Goal: Transaction & Acquisition: Subscribe to service/newsletter

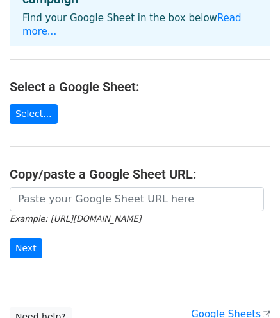
scroll to position [96, 0]
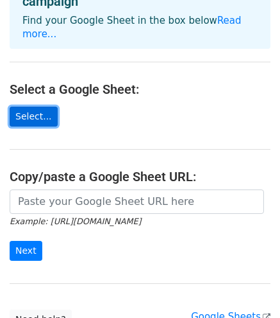
click at [39, 107] on link "Select..." at bounding box center [34, 117] width 48 height 20
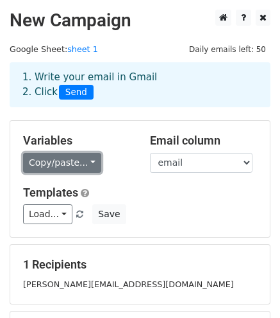
click at [88, 160] on link "Copy/paste..." at bounding box center [62, 163] width 78 height 20
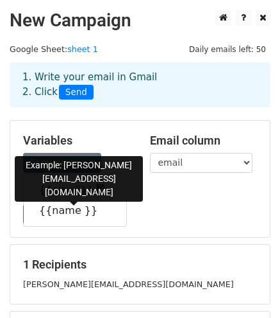
click at [64, 189] on link "{{email}}" at bounding box center [75, 190] width 103 height 21
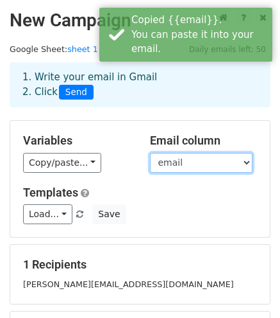
click at [241, 164] on select "email name" at bounding box center [201, 163] width 103 height 20
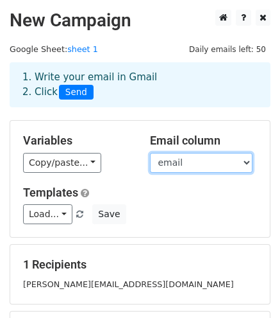
click at [150, 153] on select "email name" at bounding box center [201, 163] width 103 height 20
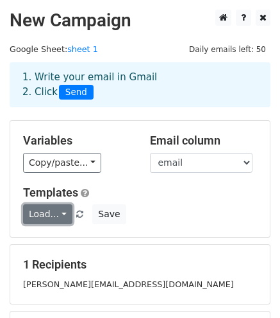
click at [62, 211] on link "Load..." at bounding box center [47, 214] width 49 height 20
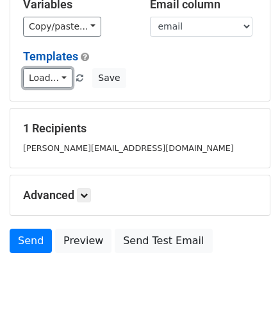
scroll to position [178, 0]
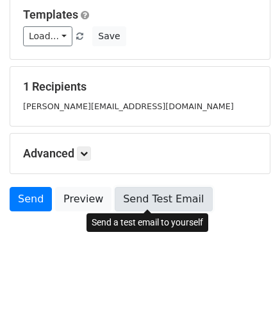
click at [148, 197] on link "Send Test Email" at bounding box center [164, 199] width 98 height 24
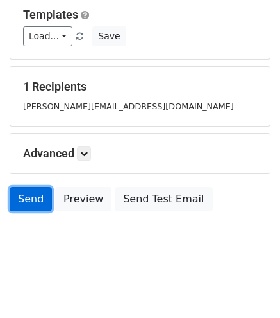
click at [20, 193] on link "Send" at bounding box center [31, 199] width 42 height 24
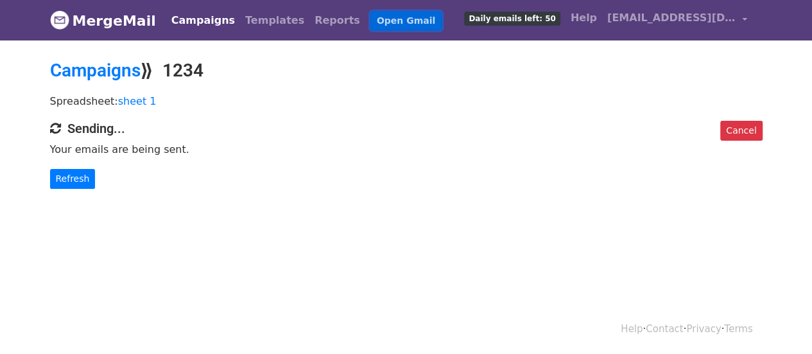
click at [370, 20] on link "Open Gmail" at bounding box center [405, 21] width 71 height 19
click at [130, 97] on link "sheet 1" at bounding box center [137, 101] width 39 height 12
